Goal: Task Accomplishment & Management: Manage account settings

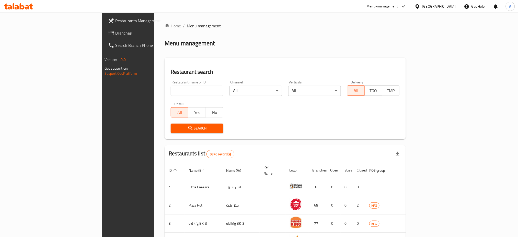
click at [171, 91] on input "search" at bounding box center [197, 91] width 53 height 10
type input "aish wa marag"
click at [175, 127] on span "Search" at bounding box center [197, 128] width 44 height 6
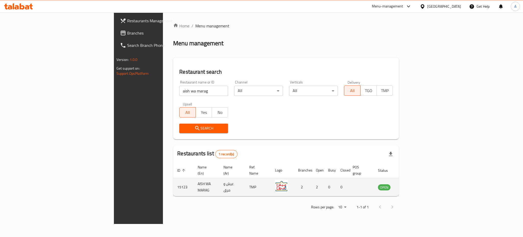
click at [418, 182] on td "enhanced table" at bounding box center [410, 187] width 18 height 18
click at [414, 184] on link "enhanced table" at bounding box center [409, 187] width 9 height 6
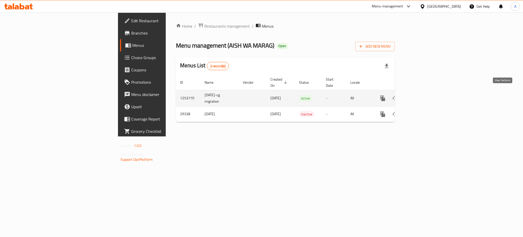
click at [423, 95] on icon "enhanced table" at bounding box center [420, 98] width 6 height 6
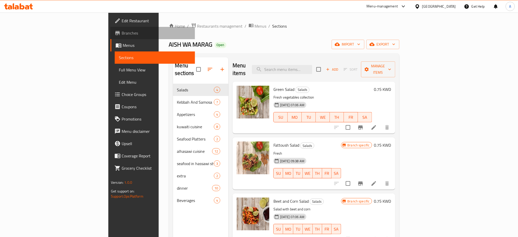
click at [122, 33] on span "Branches" at bounding box center [156, 33] width 69 height 6
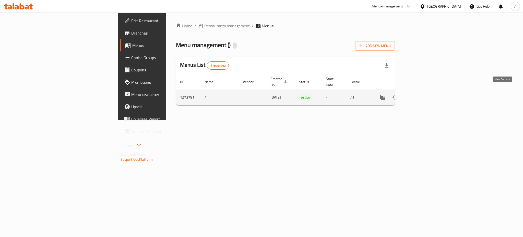
click at [423, 94] on icon "enhanced table" at bounding box center [420, 97] width 6 height 6
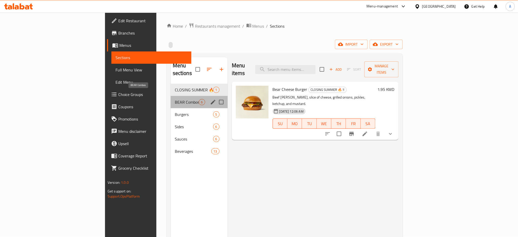
click at [175, 99] on span "BEAR Combos" at bounding box center [187, 102] width 24 height 6
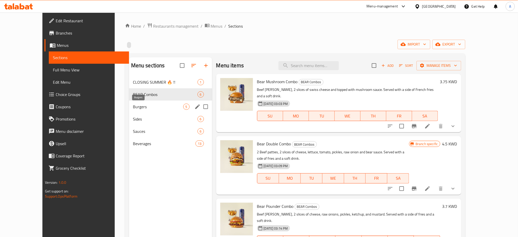
click at [138, 108] on span "Burgers" at bounding box center [158, 106] width 50 height 6
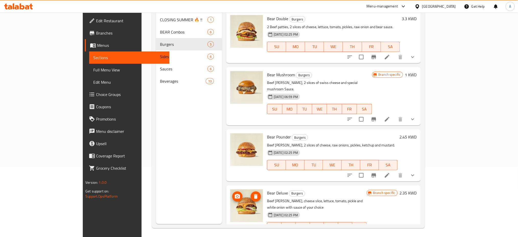
scroll to position [72, 0]
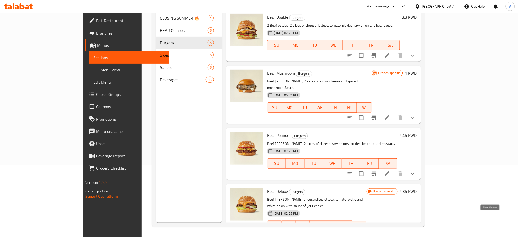
click at [416, 232] on icon "show more" at bounding box center [412, 235] width 6 height 6
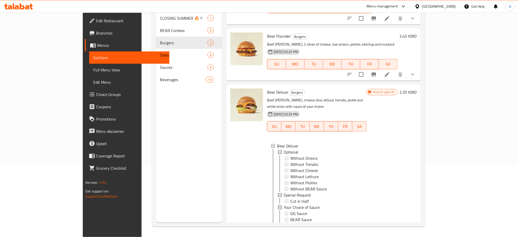
scroll to position [1, 0]
click at [390, 227] on icon at bounding box center [387, 230] width 6 height 6
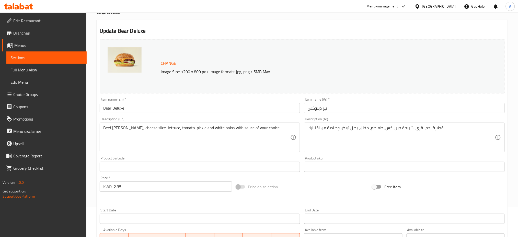
scroll to position [182, 0]
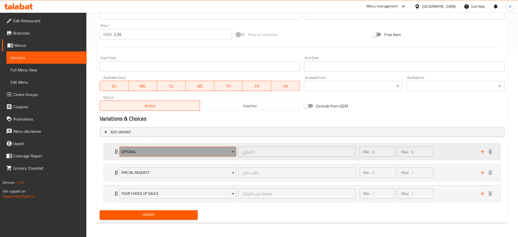
click at [232, 151] on icon "Expand" at bounding box center [232, 151] width 5 height 5
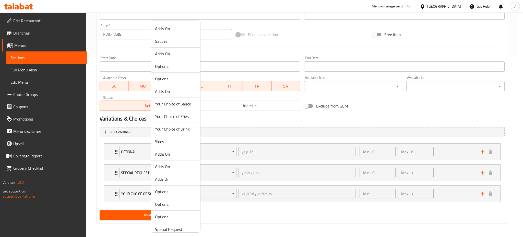
click at [287, 118] on div at bounding box center [261, 118] width 523 height 237
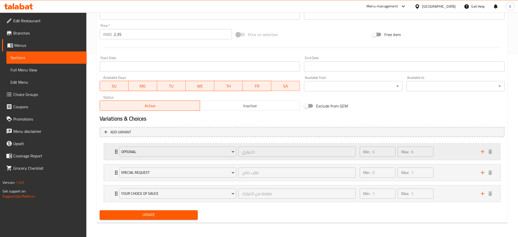
click at [114, 151] on icon "Expand" at bounding box center [116, 151] width 6 height 6
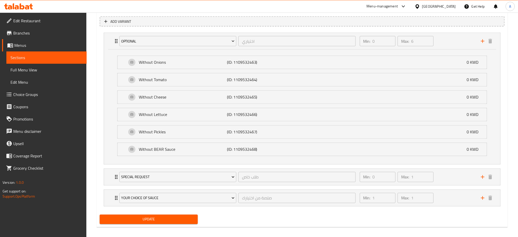
scroll to position [297, 0]
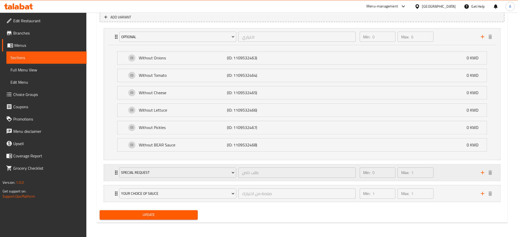
click at [116, 172] on icon "Expand" at bounding box center [116, 172] width 3 height 4
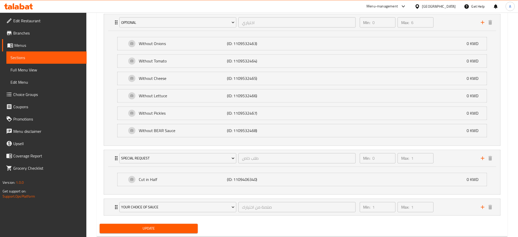
scroll to position [325, 0]
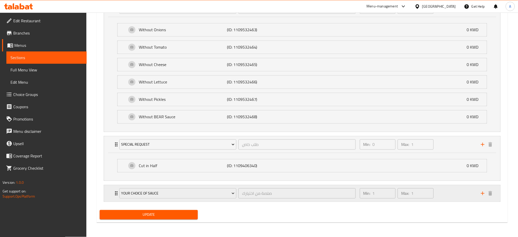
click at [115, 195] on icon "Expand" at bounding box center [116, 193] width 3 height 4
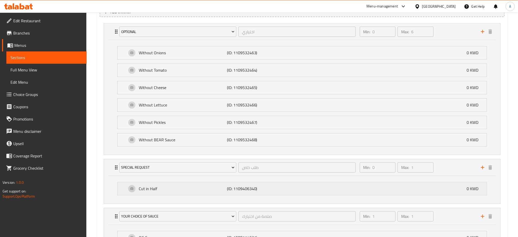
scroll to position [336, 0]
